Goal: Entertainment & Leisure: Consume media (video, audio)

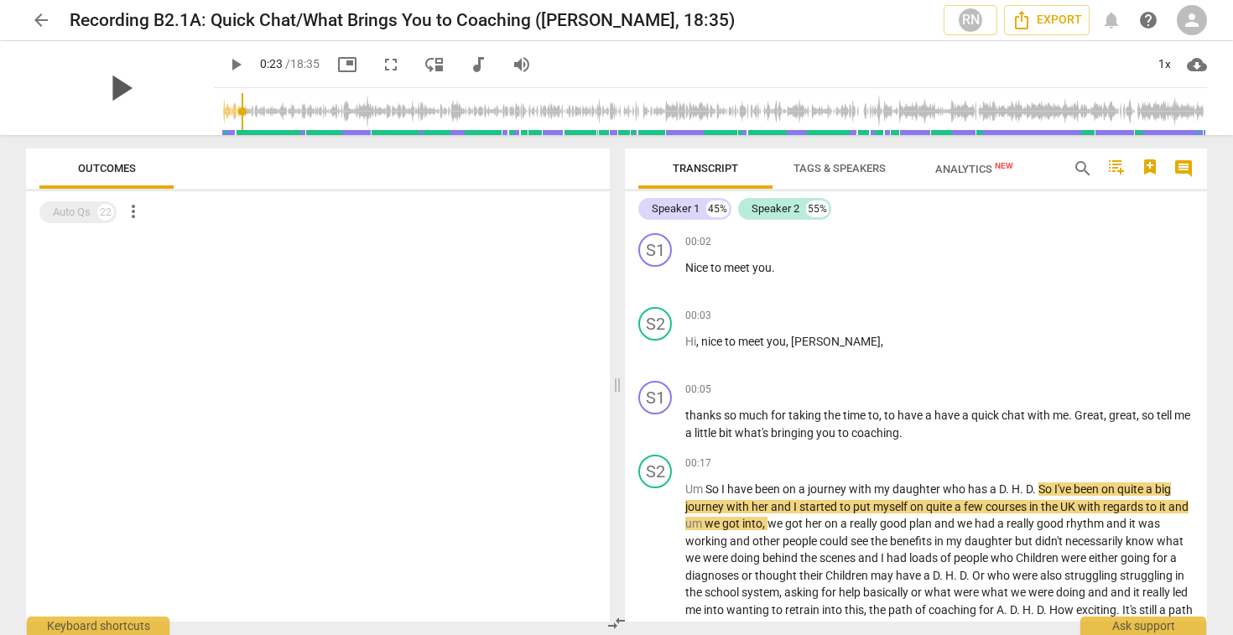
click at [117, 85] on span "play_arrow" at bounding box center [120, 88] width 44 height 44
click at [151, 111] on div "pause" at bounding box center [120, 88] width 188 height 94
click at [154, 92] on div "pause" at bounding box center [120, 88] width 188 height 94
click at [154, 101] on div "pause" at bounding box center [120, 88] width 188 height 94
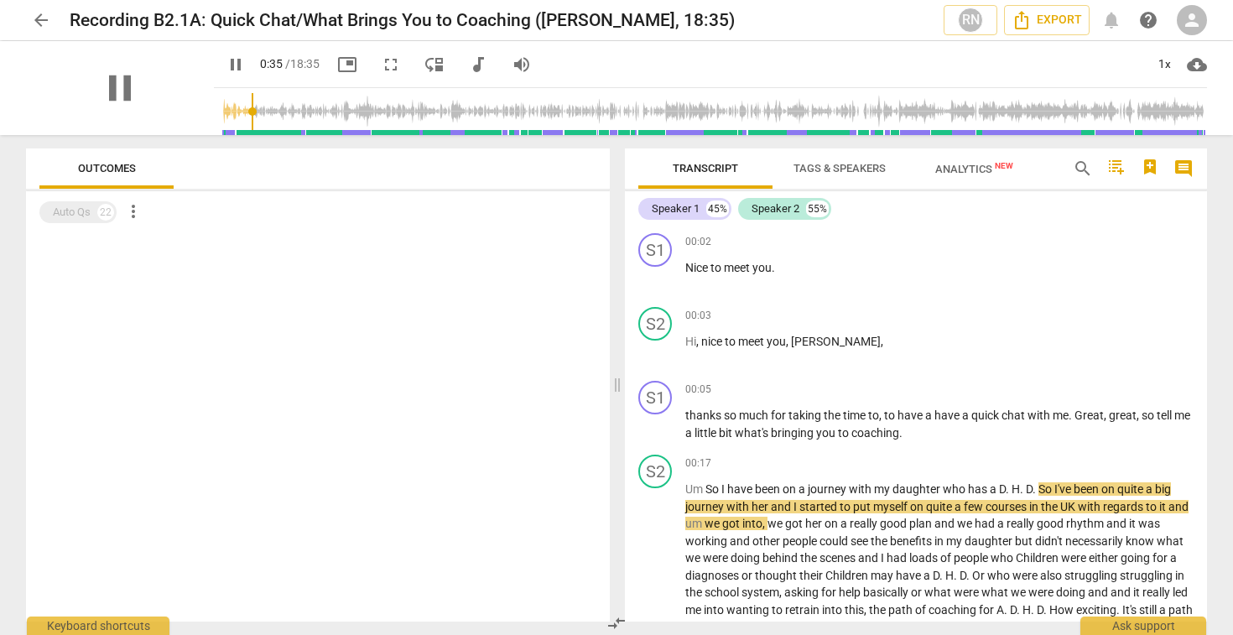
click at [167, 124] on div "pause" at bounding box center [120, 88] width 188 height 94
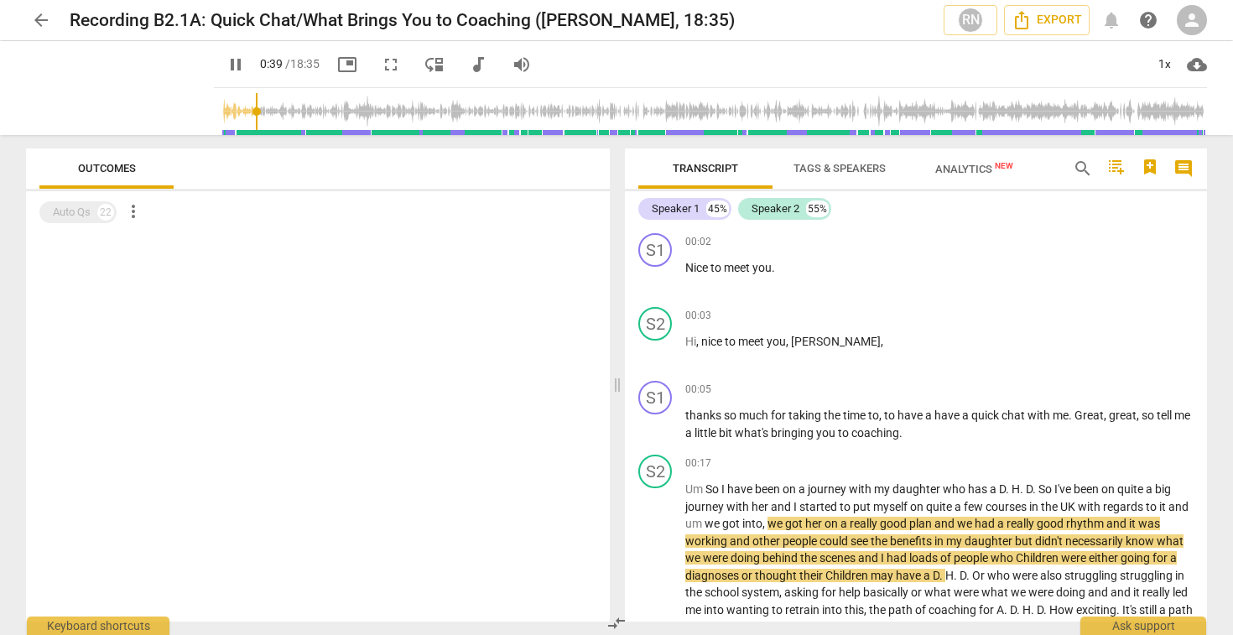
click at [381, 64] on span "fullscreen" at bounding box center [391, 65] width 20 height 20
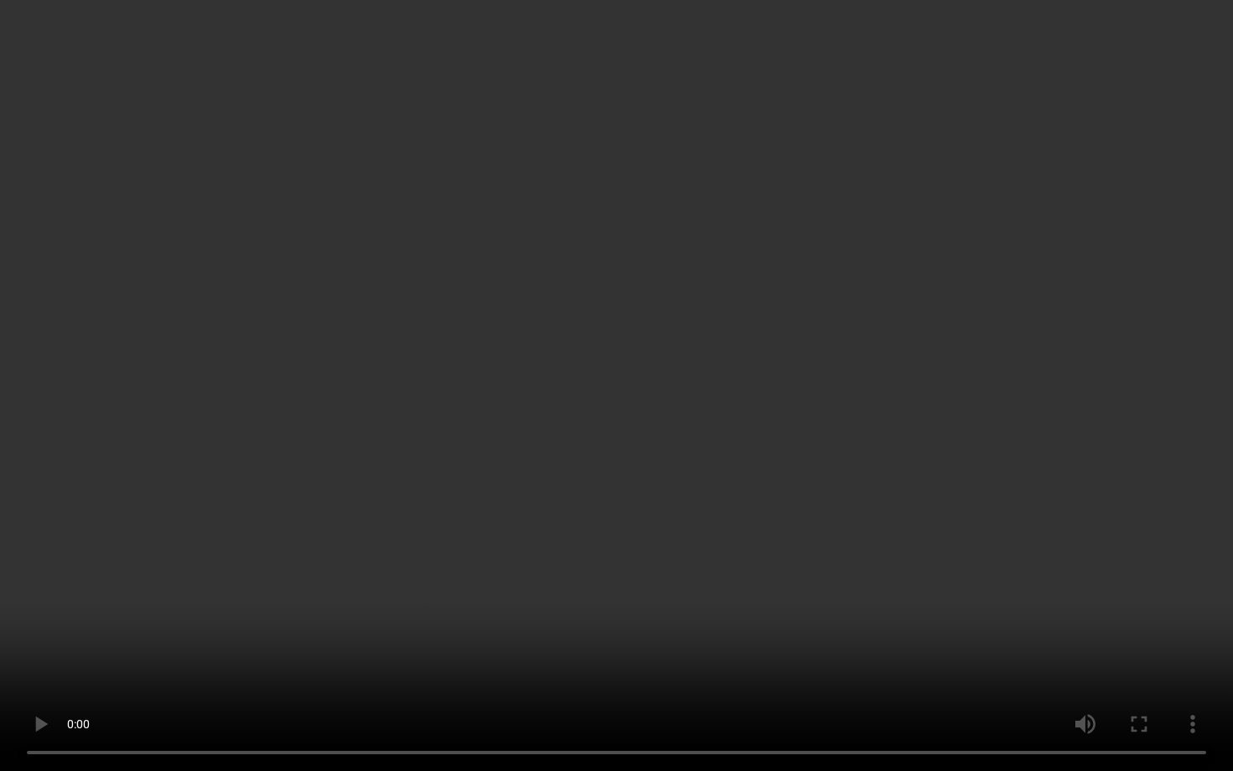
click at [484, 200] on video at bounding box center [616, 385] width 1233 height 771
type input "16"
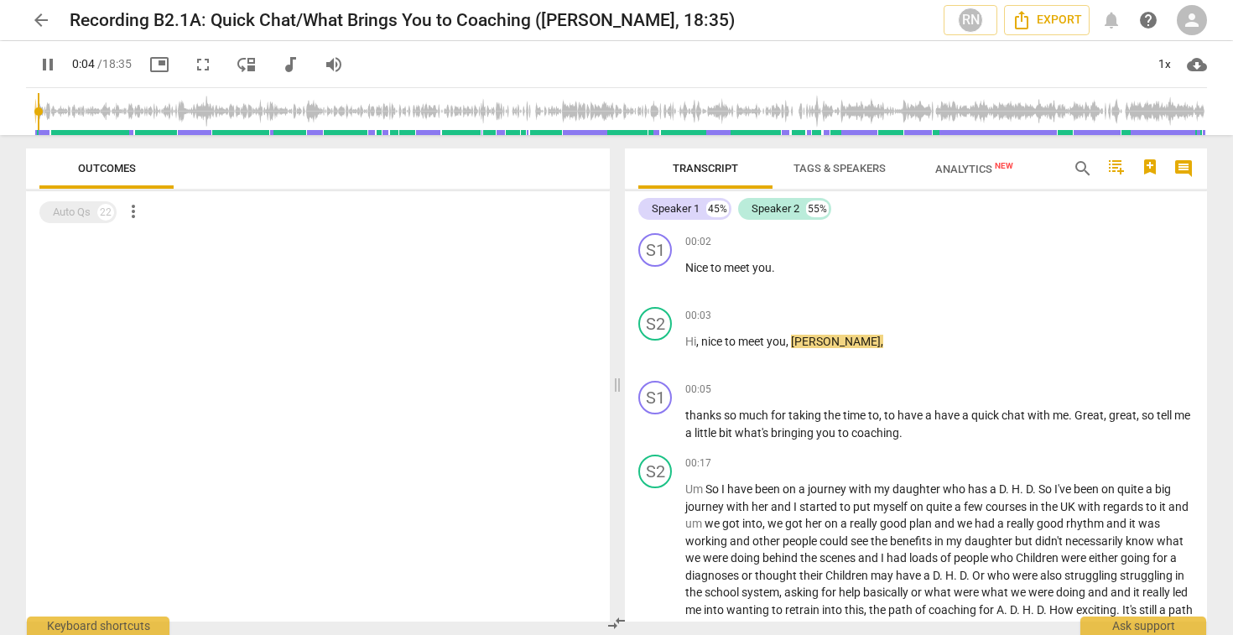
type input "5"
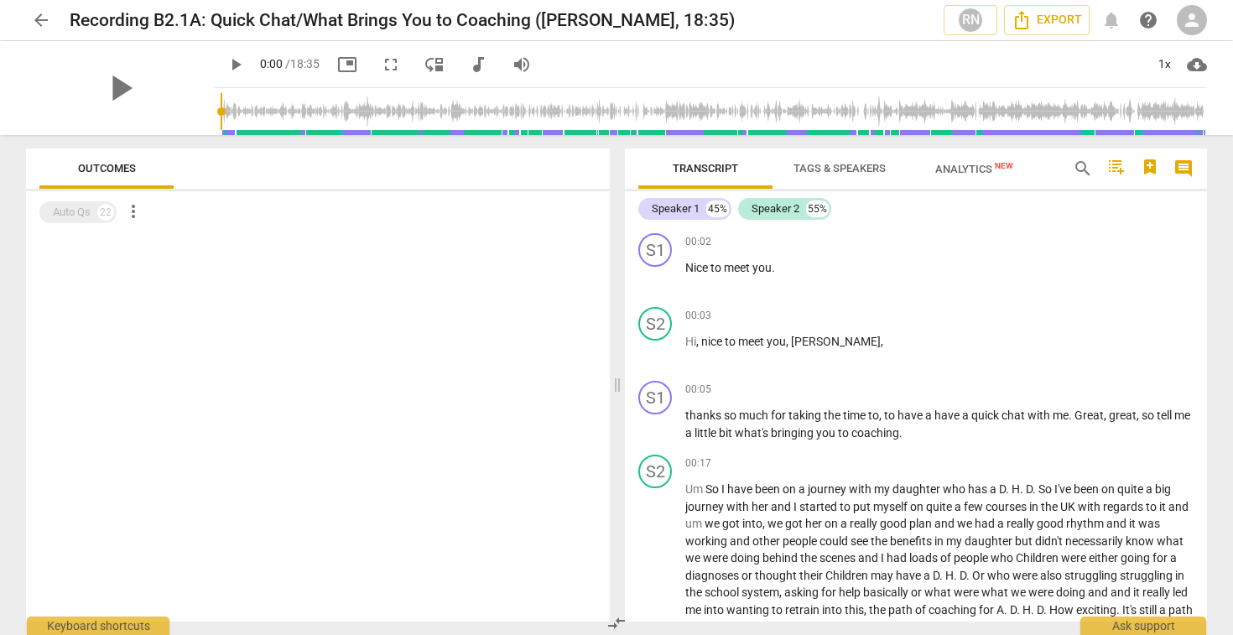
click at [381, 63] on span "fullscreen" at bounding box center [391, 65] width 20 height 20
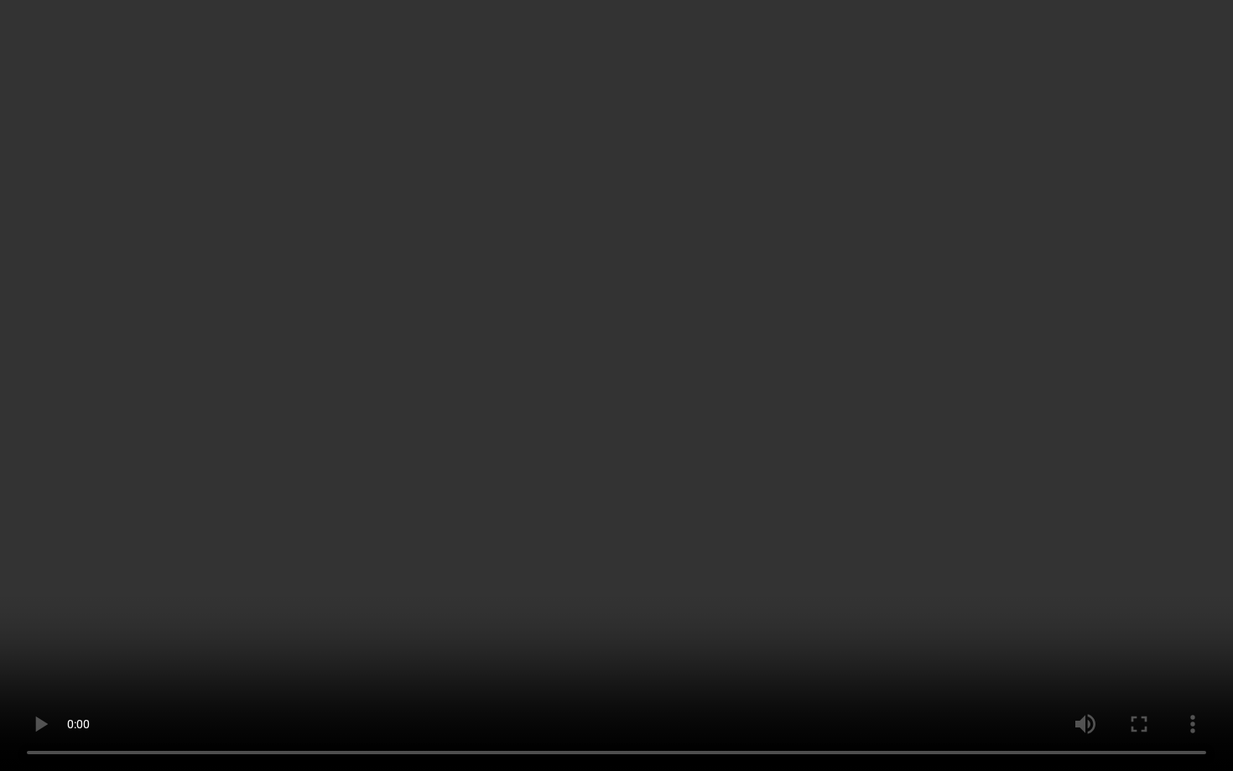
type input "2"
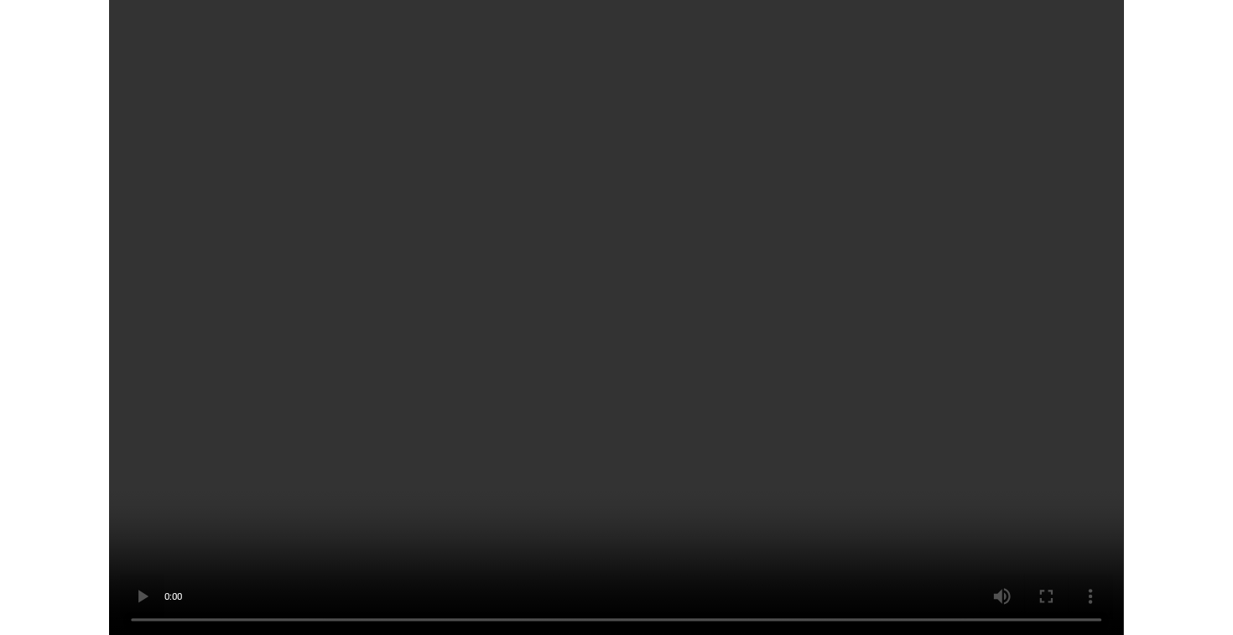
scroll to position [4890, 0]
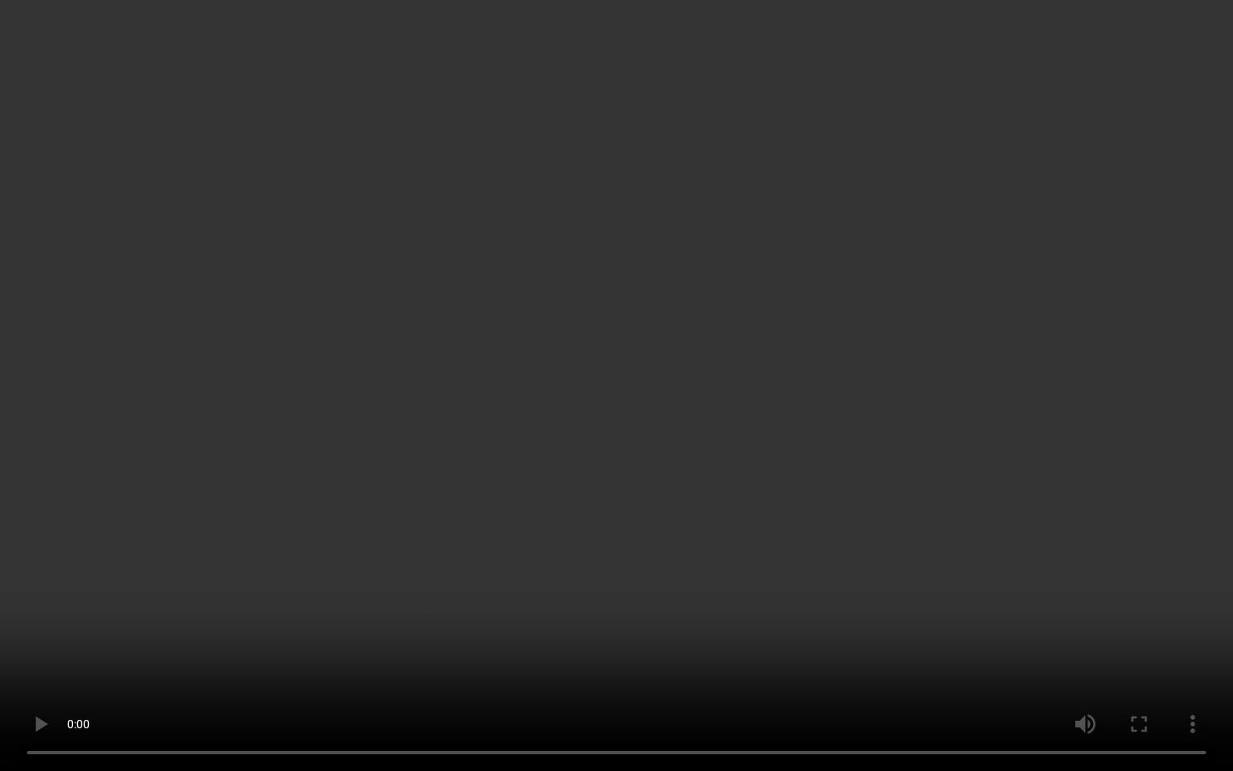
type input "1115"
